Goal: Information Seeking & Learning: Learn about a topic

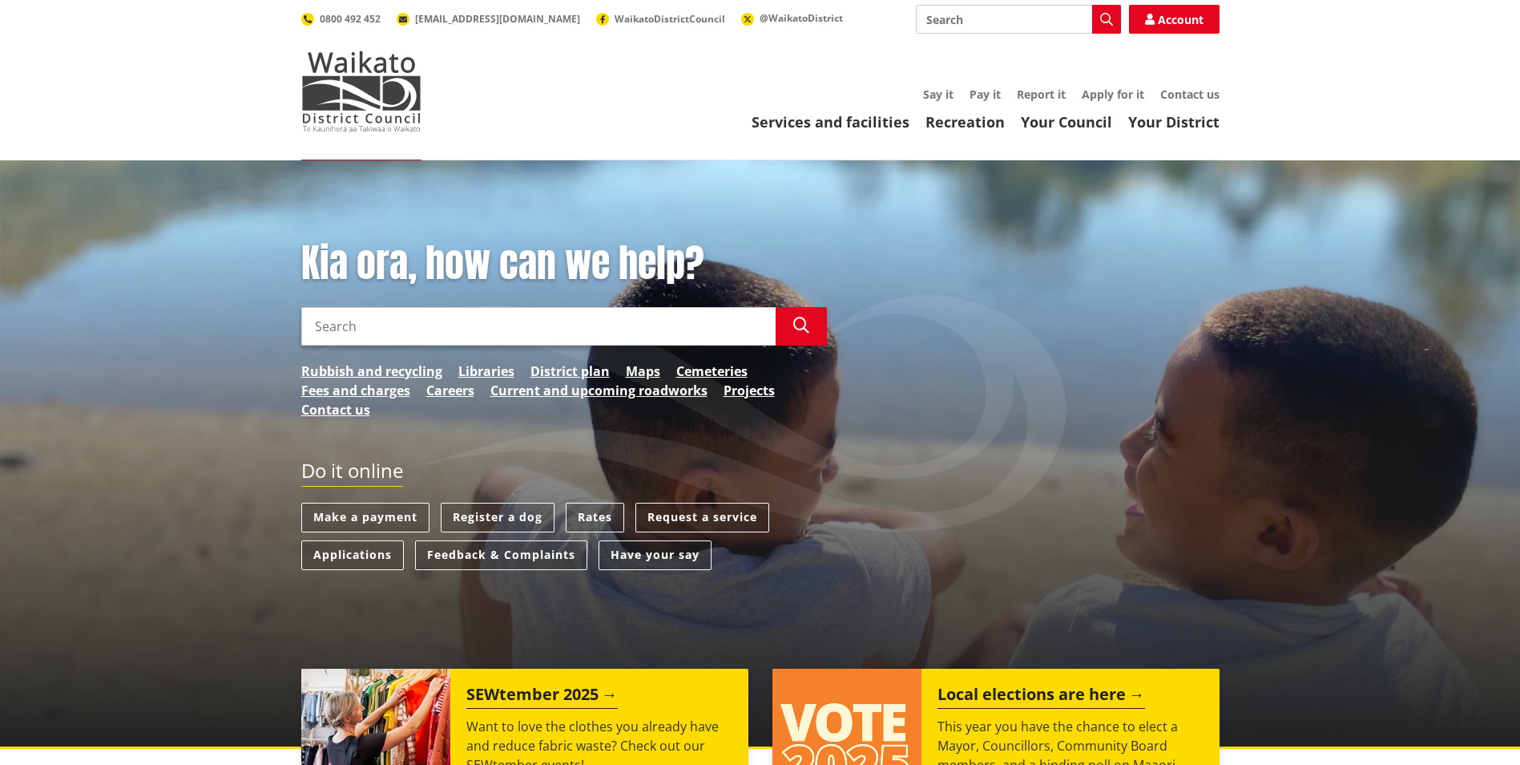
click at [412, 329] on input "Search" at bounding box center [538, 326] width 474 height 38
type input "three waters"
click at [797, 323] on icon "button" at bounding box center [801, 325] width 16 height 16
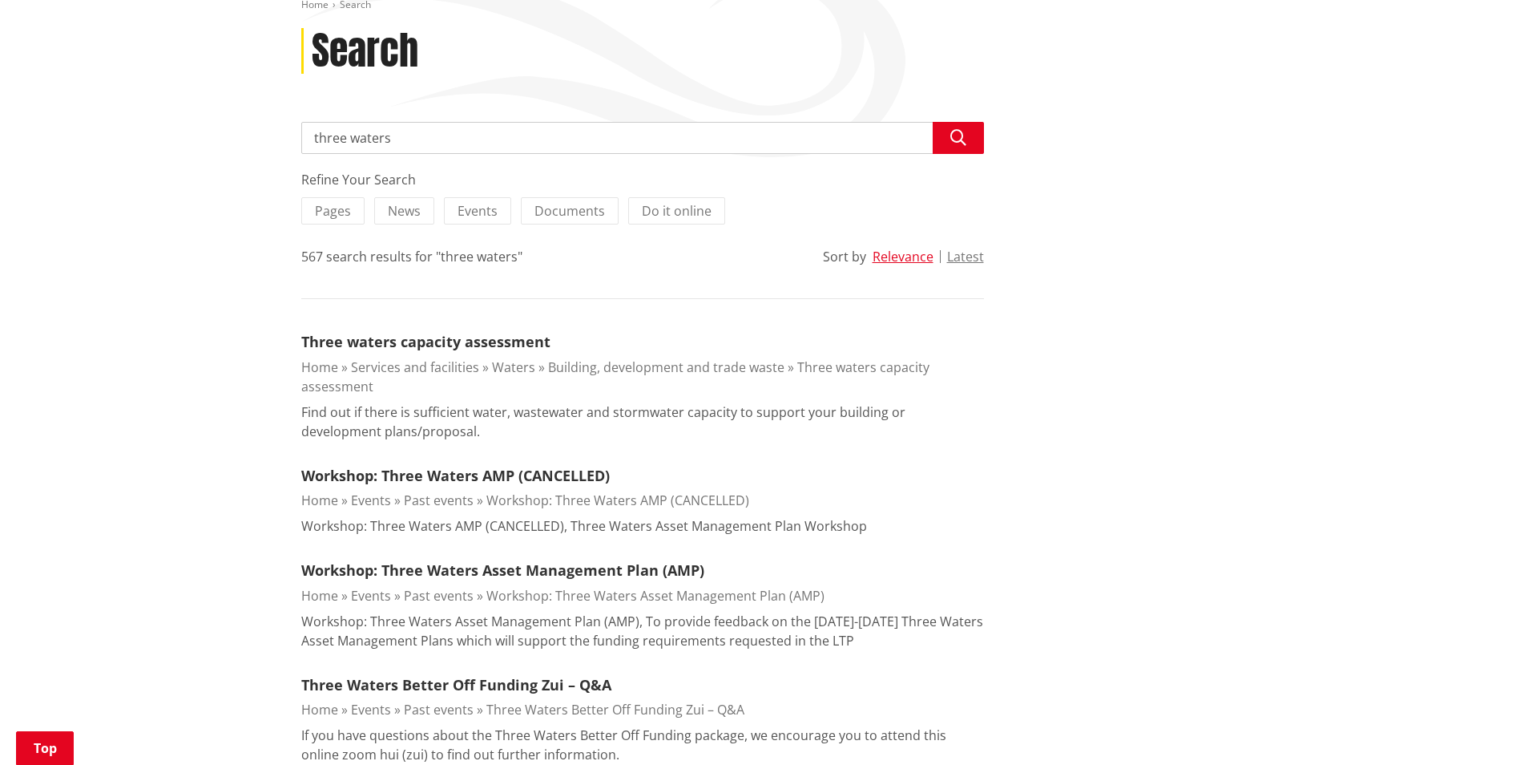
scroll to position [240, 0]
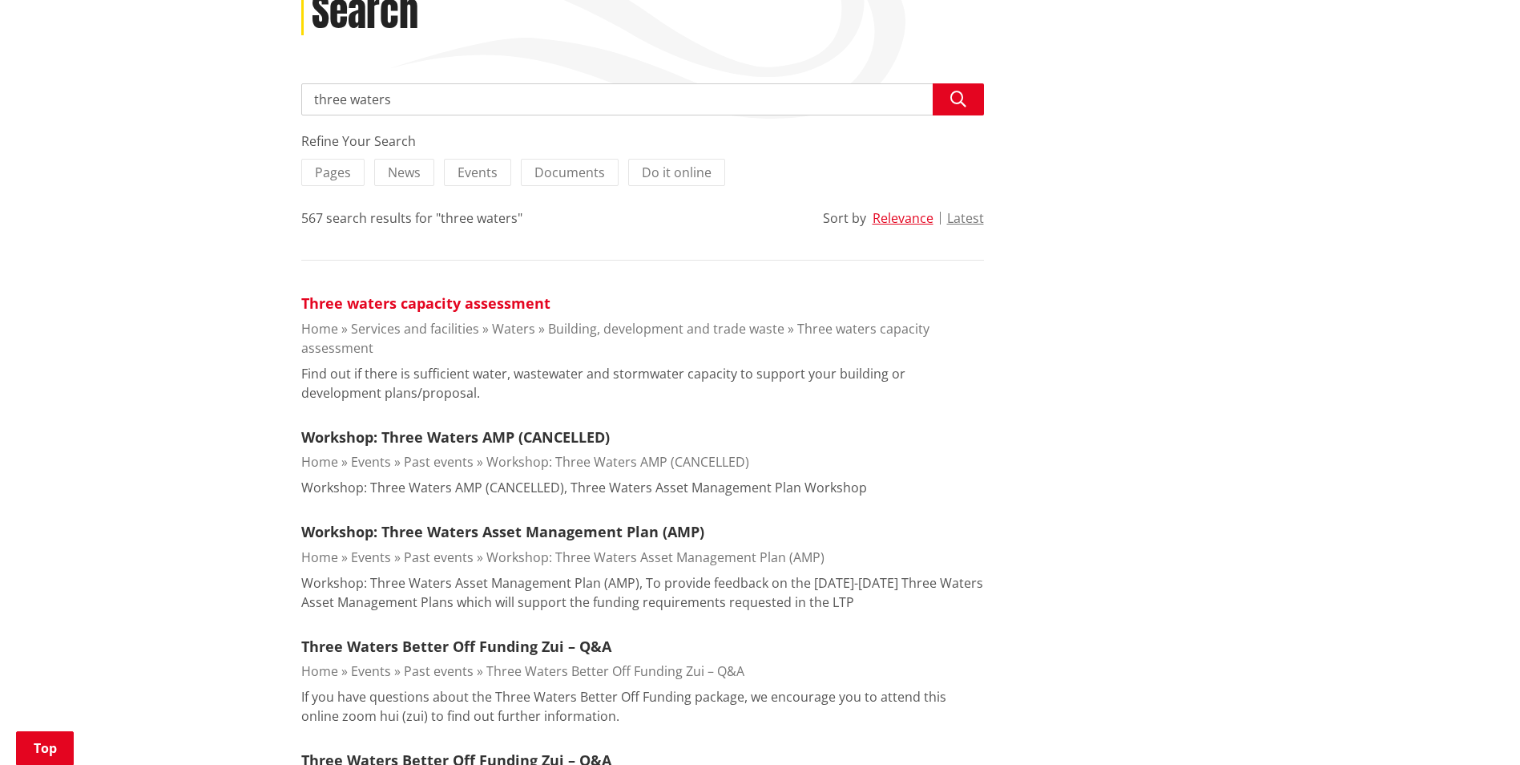
click at [440, 301] on link "Three waters capacity assessment" at bounding box center [425, 302] width 249 height 19
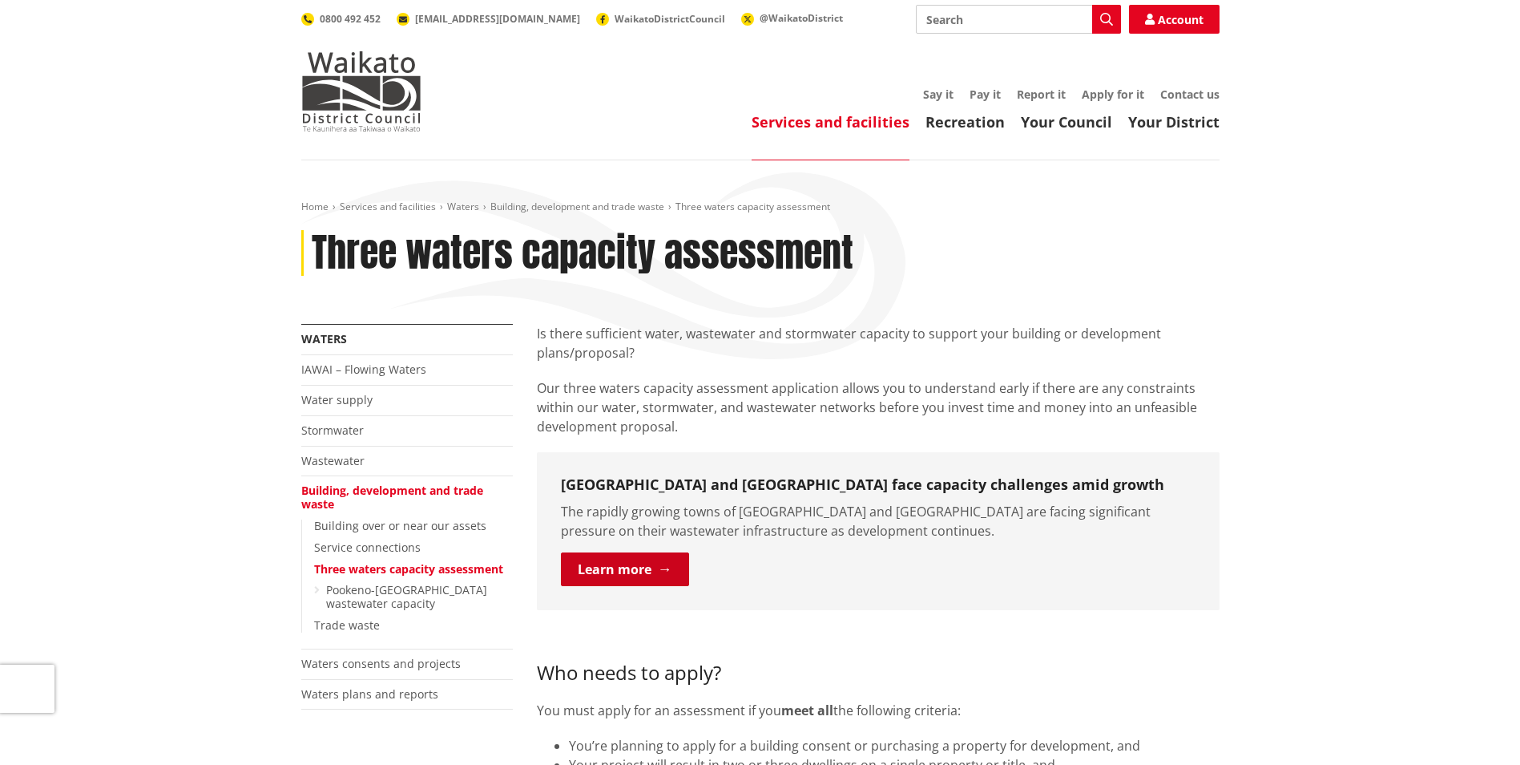
click at [667, 571] on link "Learn more" at bounding box center [625, 569] width 128 height 34
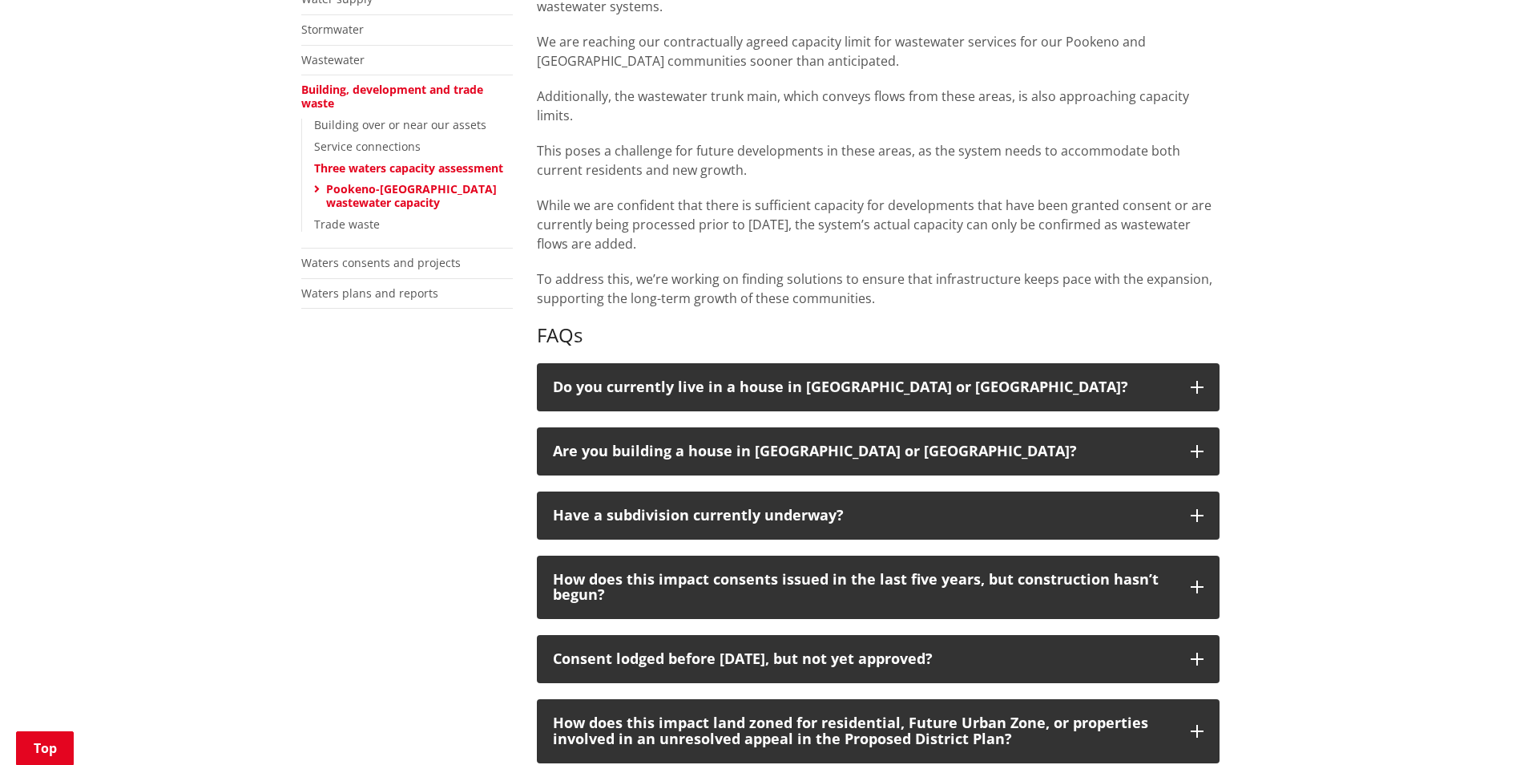
scroll to position [481, 0]
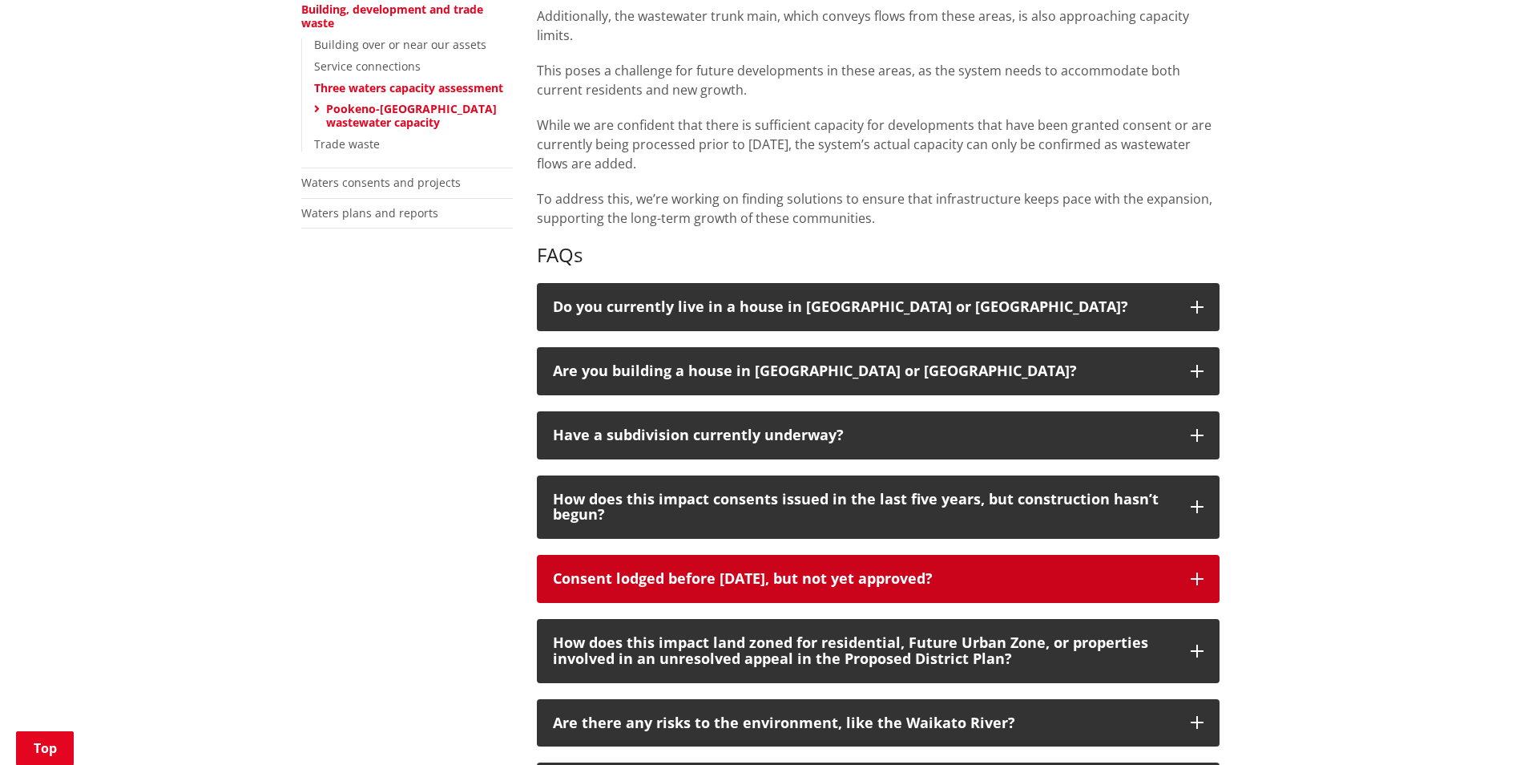
click at [1113, 574] on div "Consent lodged before [DATE], but not yet approved?" at bounding box center [864, 579] width 622 height 16
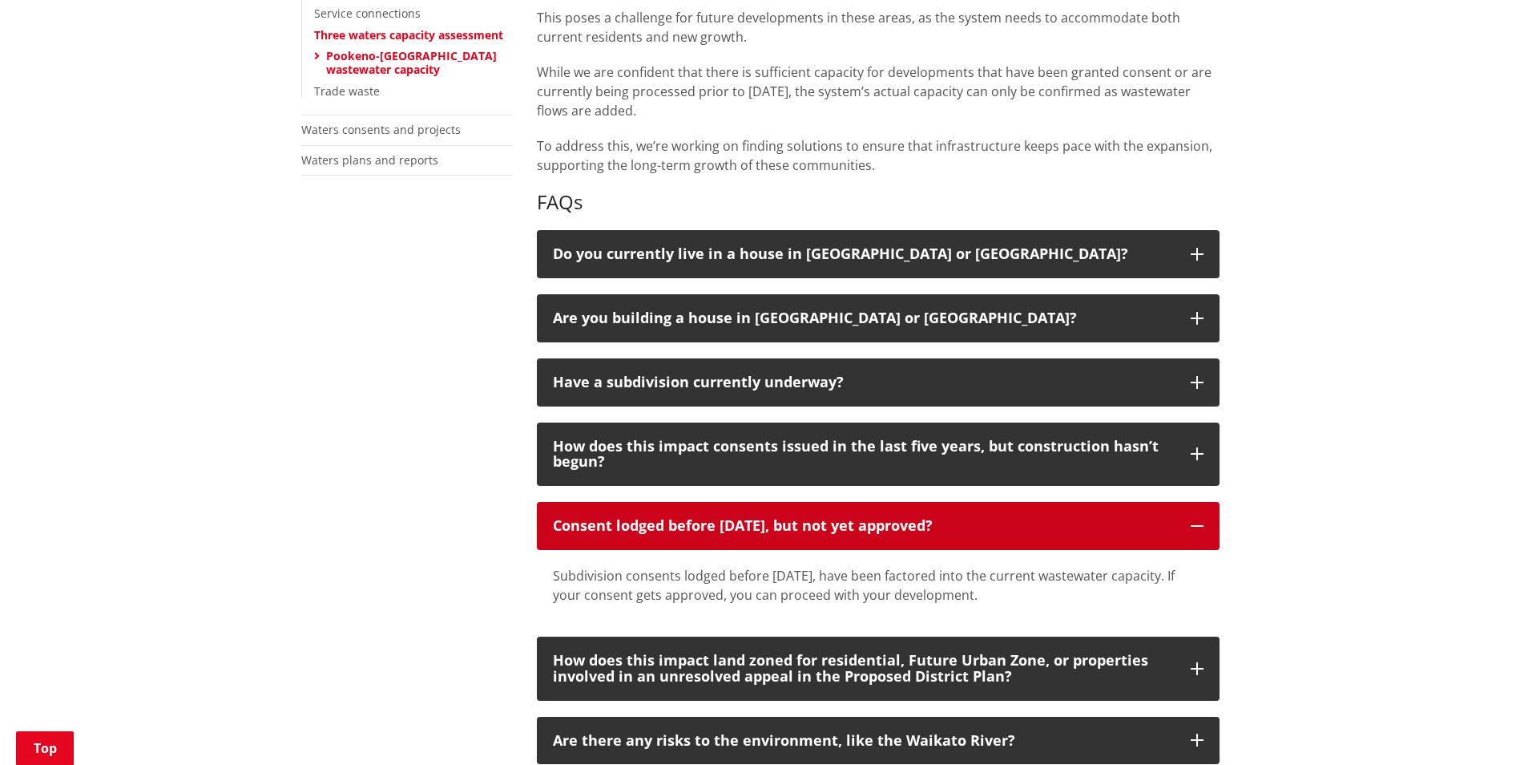
scroll to position [561, 0]
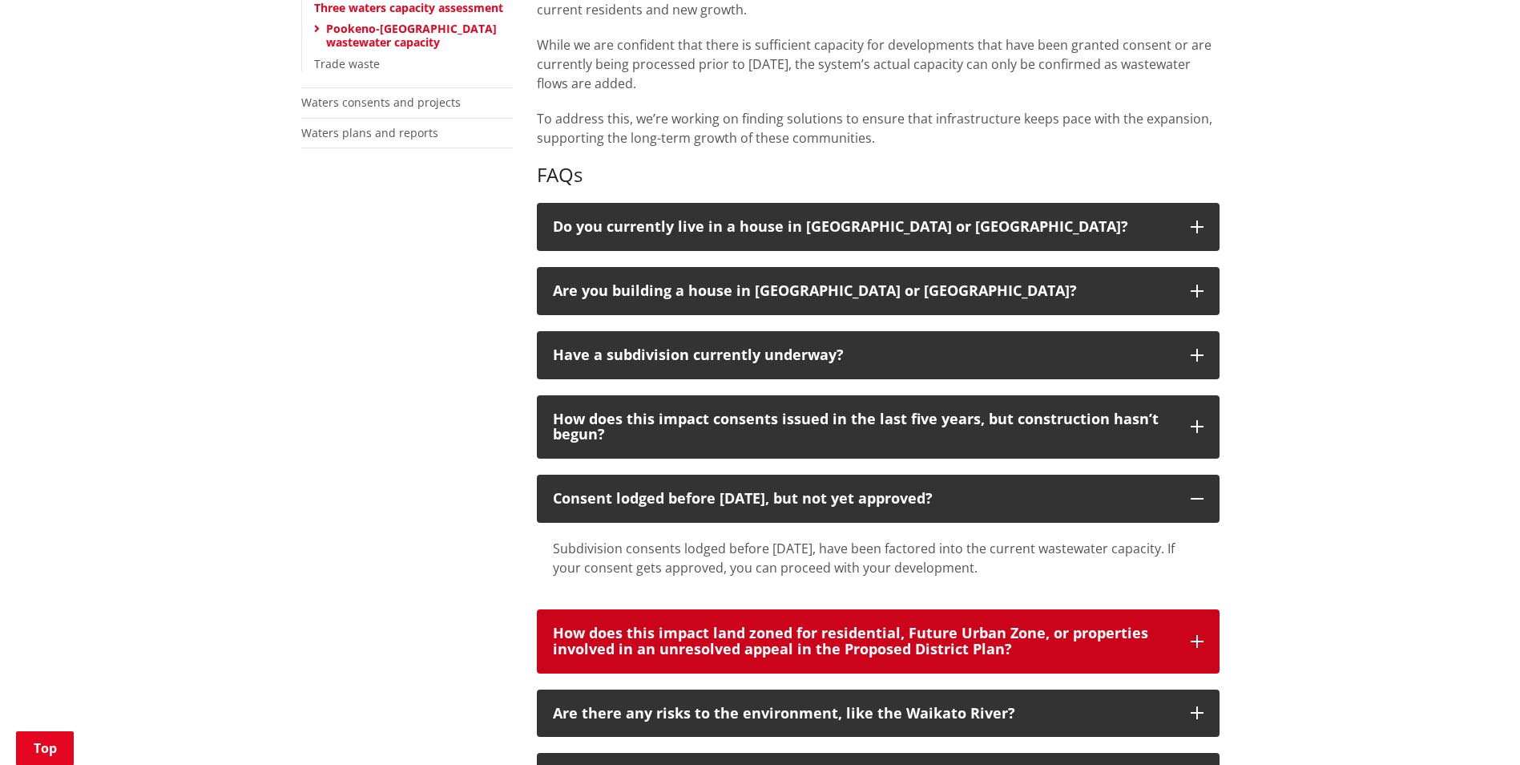
click at [1188, 625] on button "How does this impact land zoned for residential, Future Urban Zone, or properti…" at bounding box center [878, 641] width 683 height 64
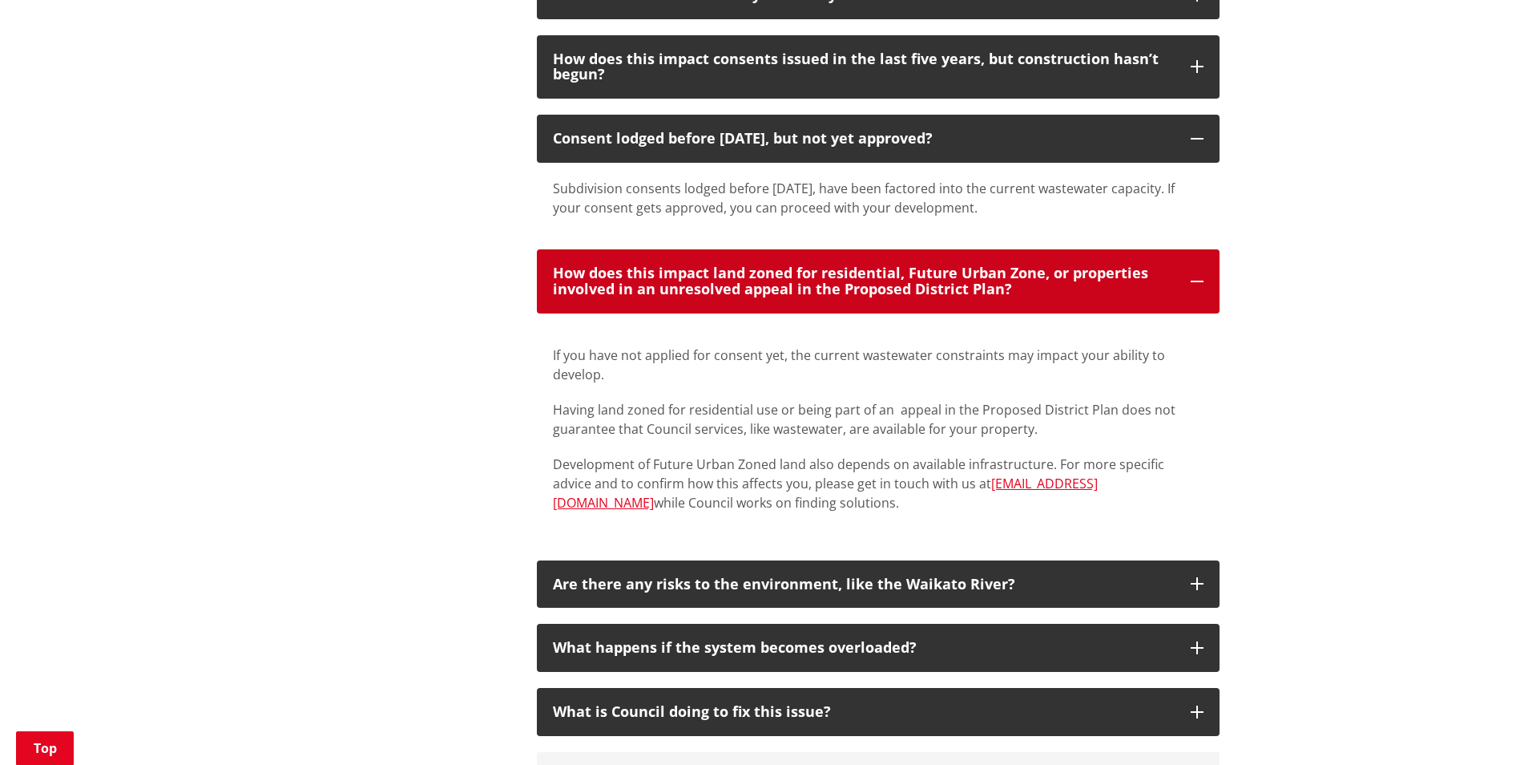
scroll to position [962, 0]
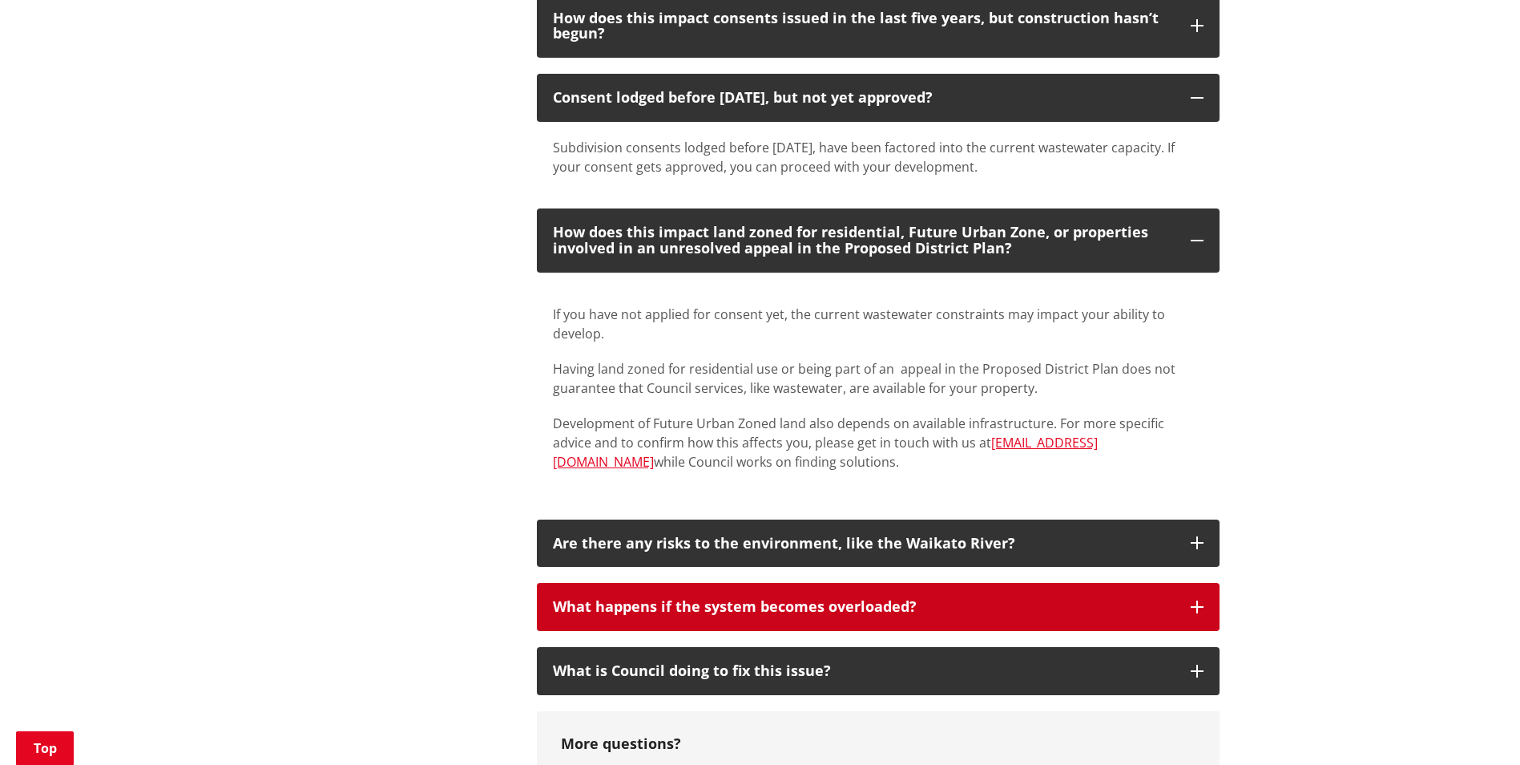
click at [1081, 599] on div "What happens if the system becomes overloaded?" at bounding box center [864, 607] width 622 height 16
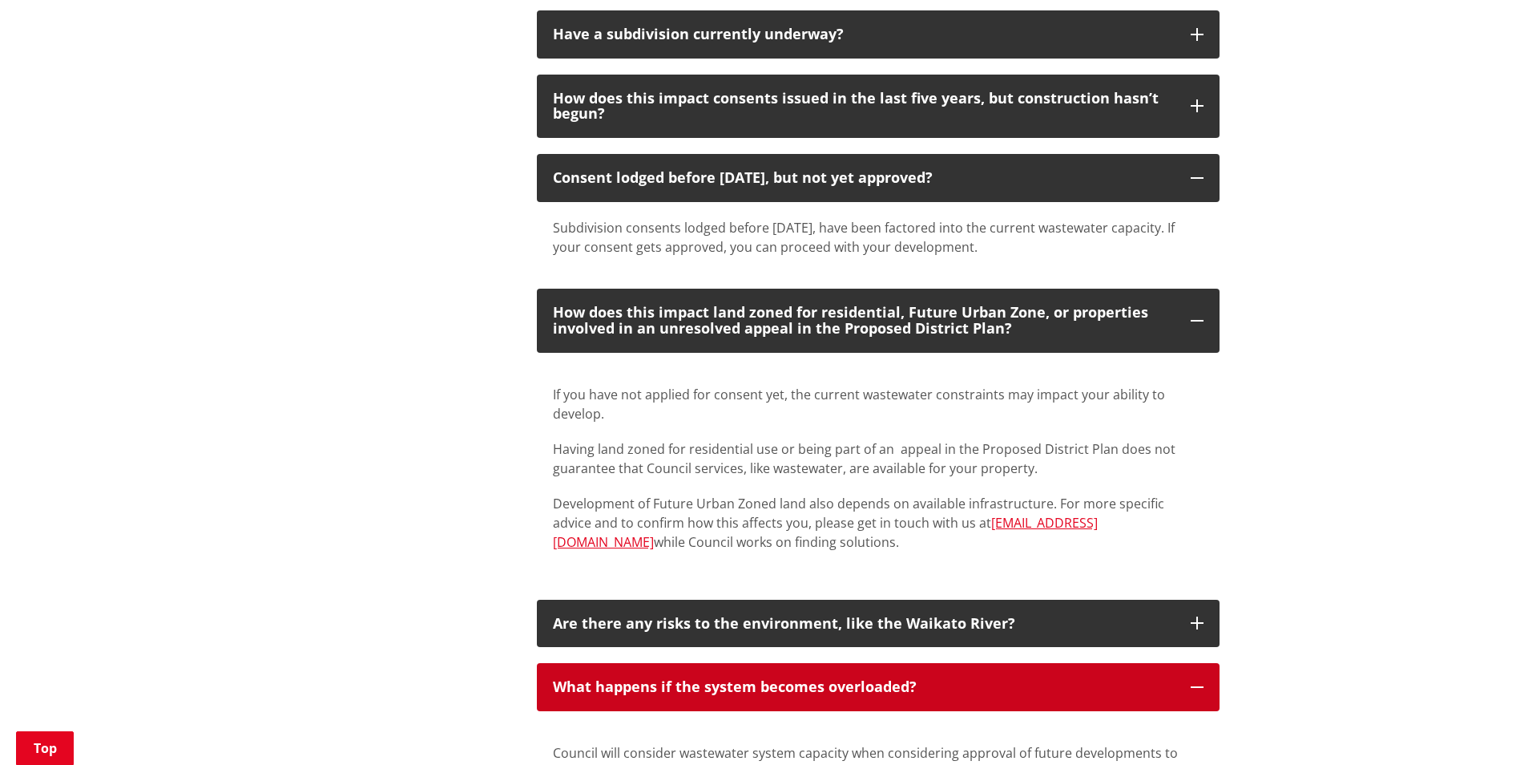
scroll to position [721, 0]
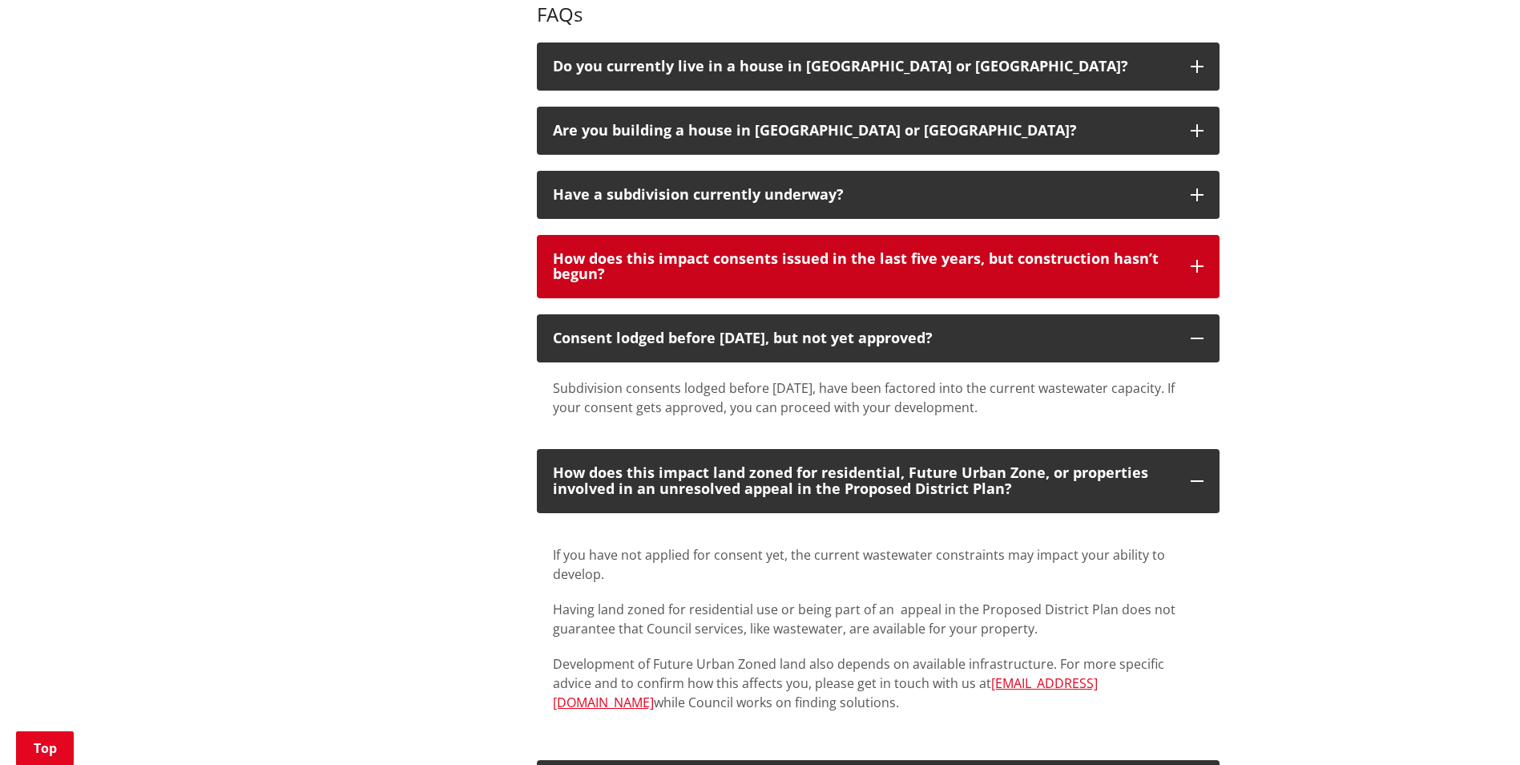
click at [1138, 251] on div "How does this impact consents issued in the last five years, but construction h…" at bounding box center [864, 267] width 622 height 32
